Goal: Navigation & Orientation: Find specific page/section

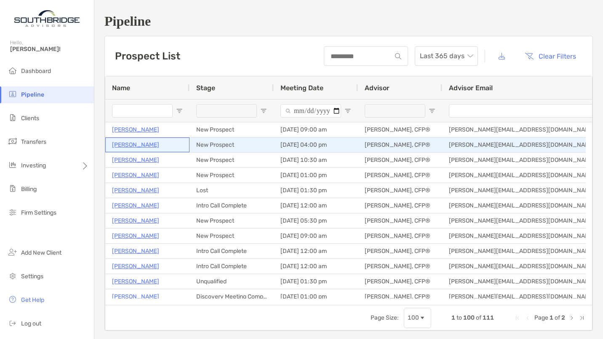
click at [142, 146] on p "[PERSON_NAME]" at bounding box center [135, 144] width 47 height 11
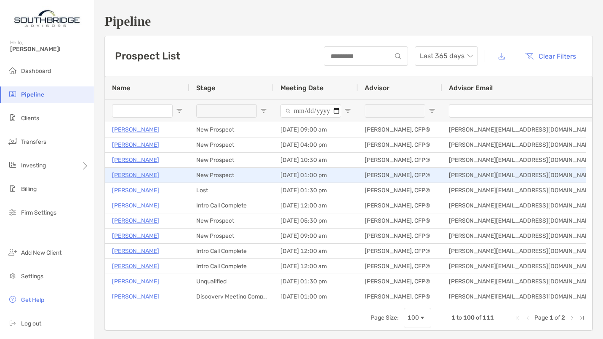
click at [147, 173] on p "[PERSON_NAME]" at bounding box center [135, 175] width 47 height 11
